Goal: Browse casually

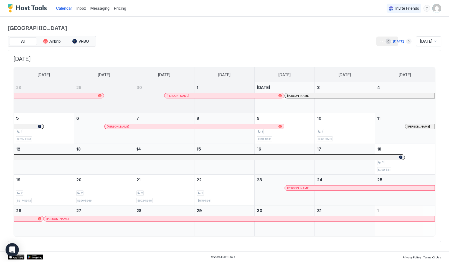
click at [406, 41] on button "Next month" at bounding box center [409, 42] width 6 height 6
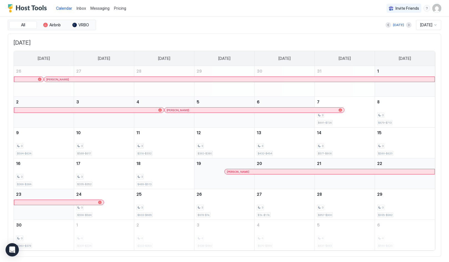
scroll to position [20, 0]
